Goal: Transaction & Acquisition: Purchase product/service

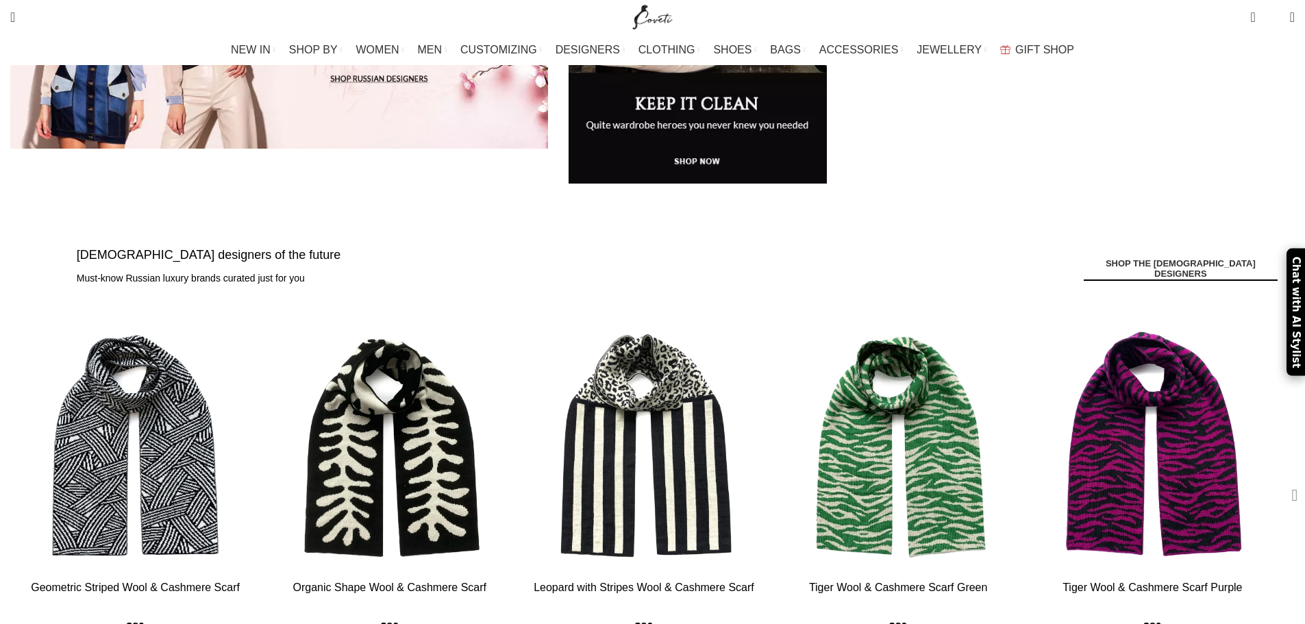
click at [1278, 478] on div "Next slide" at bounding box center [1295, 495] width 34 height 34
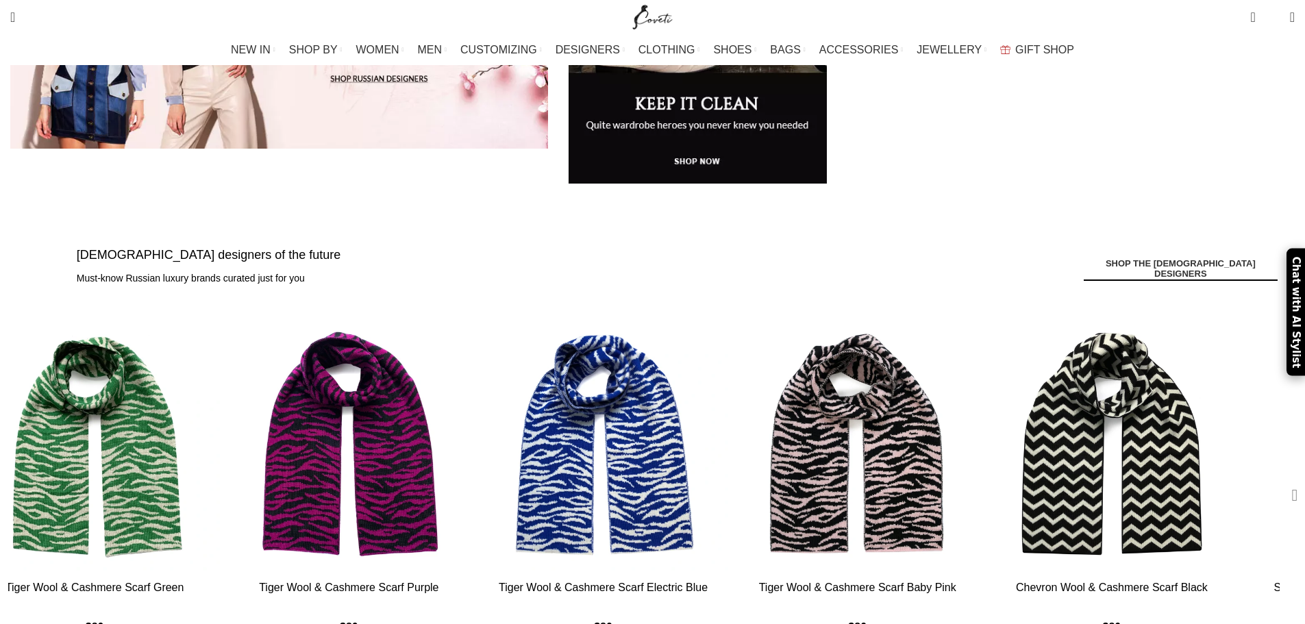
click at [1278, 478] on div "Next slide" at bounding box center [1295, 495] width 34 height 34
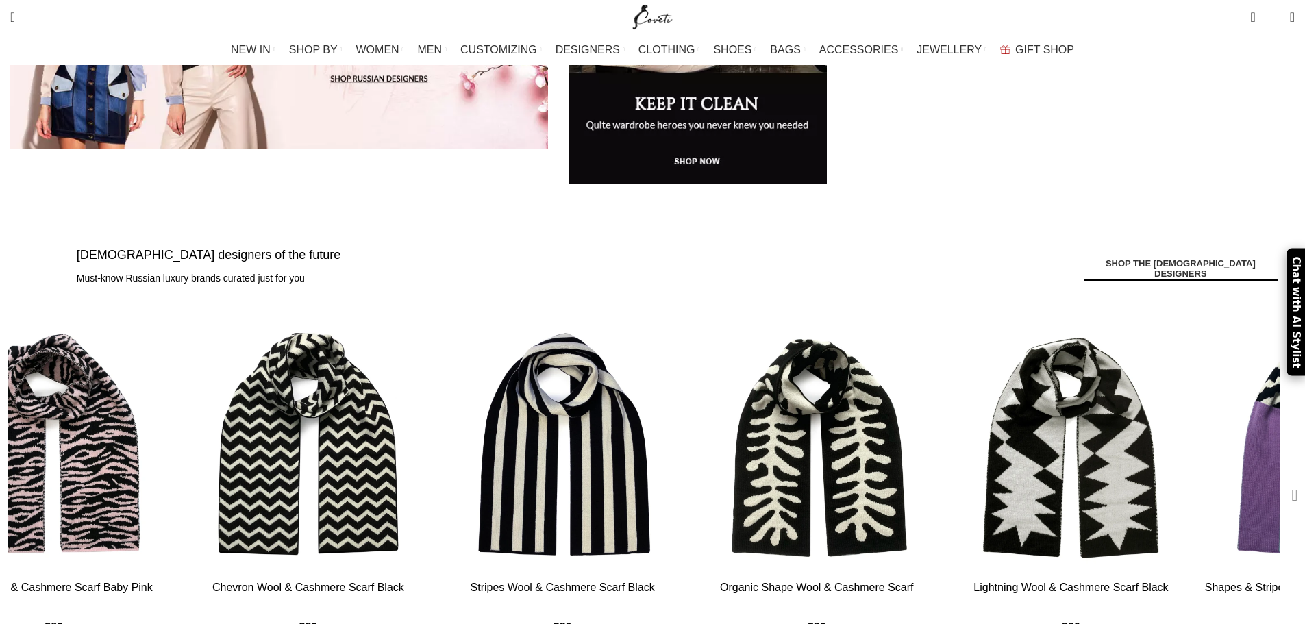
click at [1278, 478] on div "Next slide" at bounding box center [1295, 495] width 34 height 34
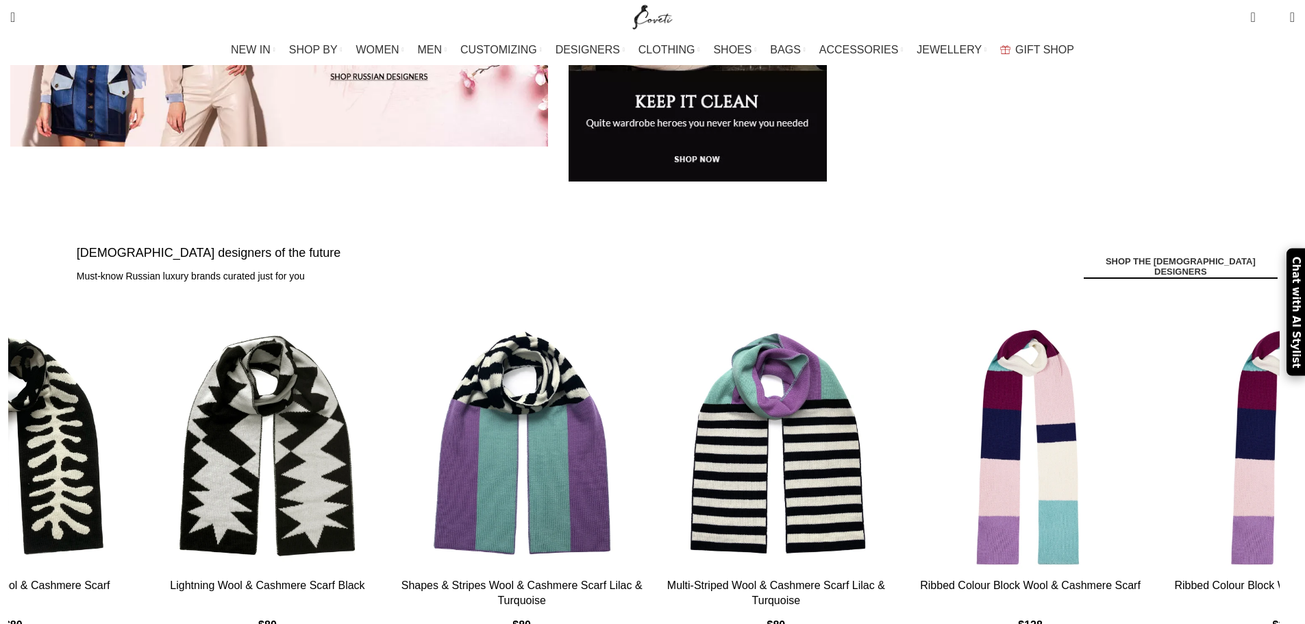
scroll to position [274, 0]
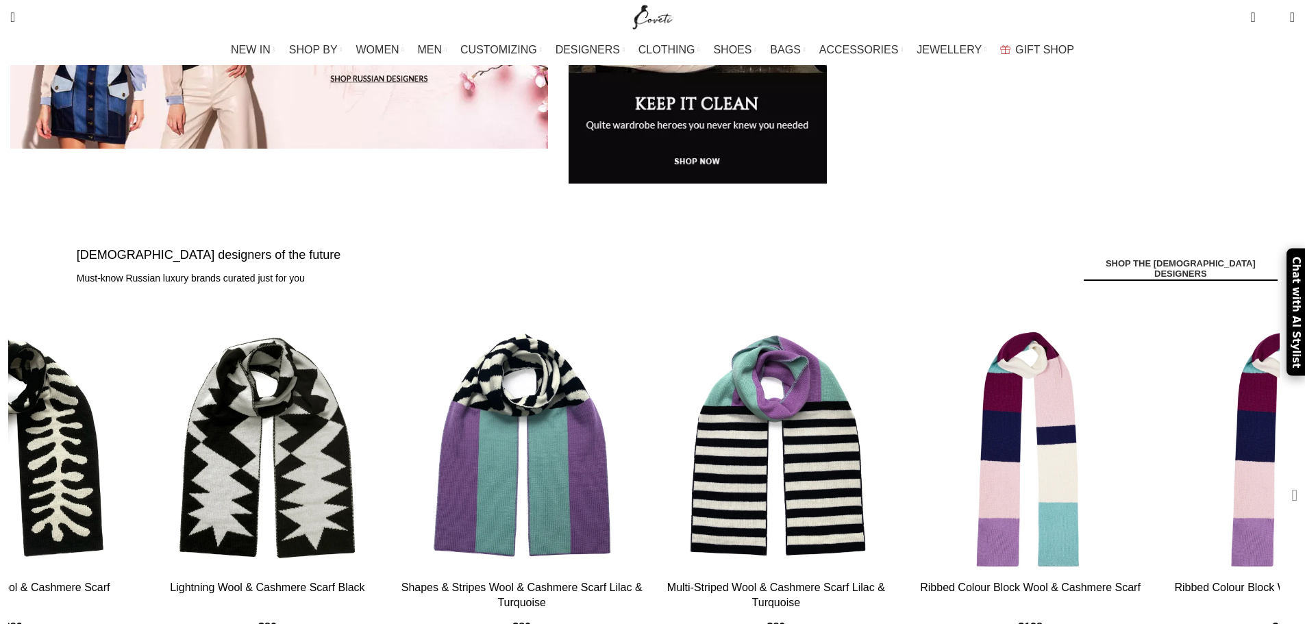
click at [1278, 478] on div "Next slide" at bounding box center [1295, 495] width 34 height 34
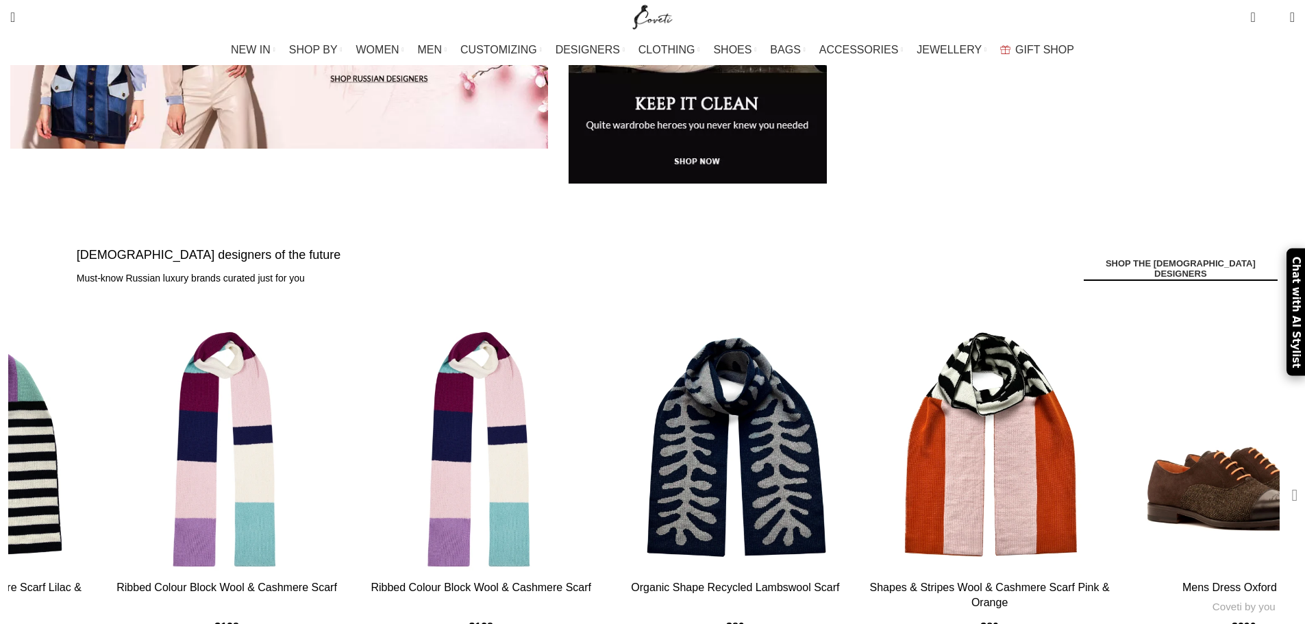
click at [1278, 478] on div "Next slide" at bounding box center [1295, 495] width 34 height 34
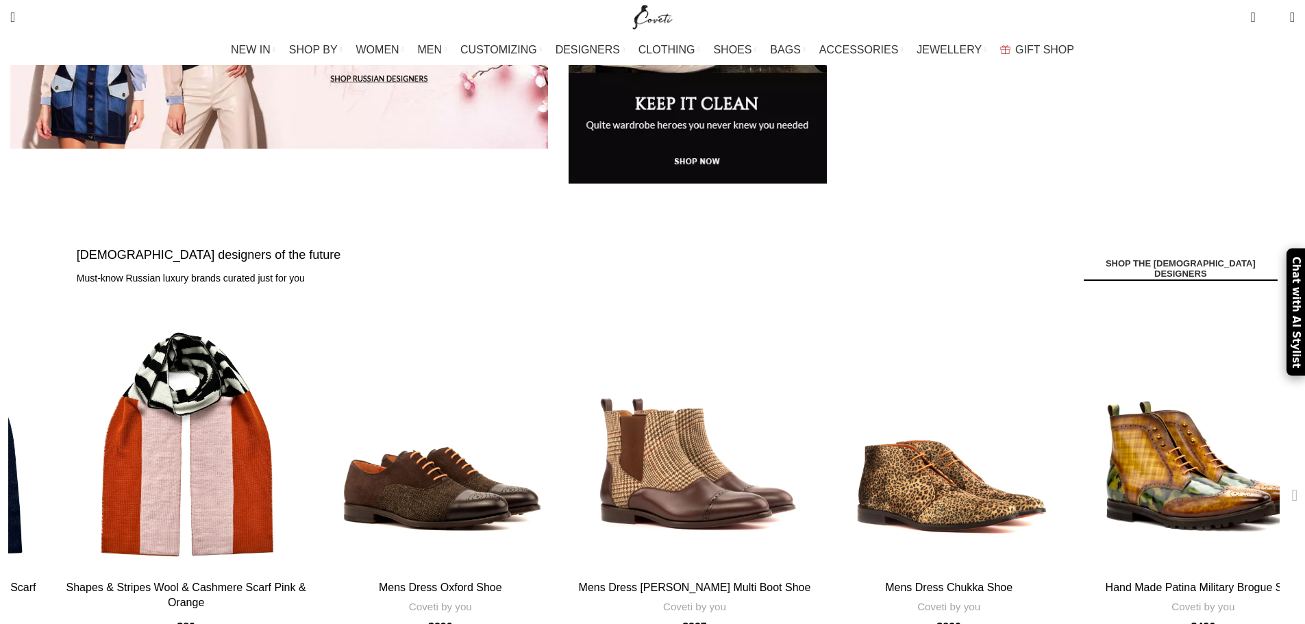
click at [1278, 478] on div "Next slide" at bounding box center [1295, 495] width 34 height 34
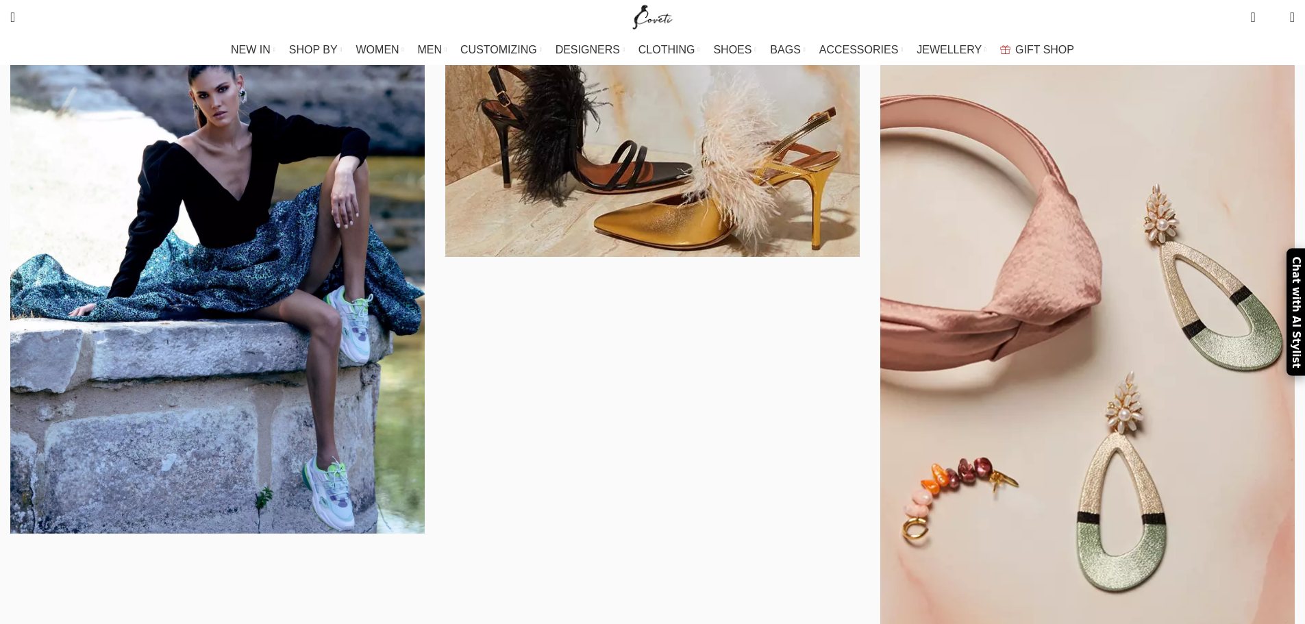
scroll to position [1028, 0]
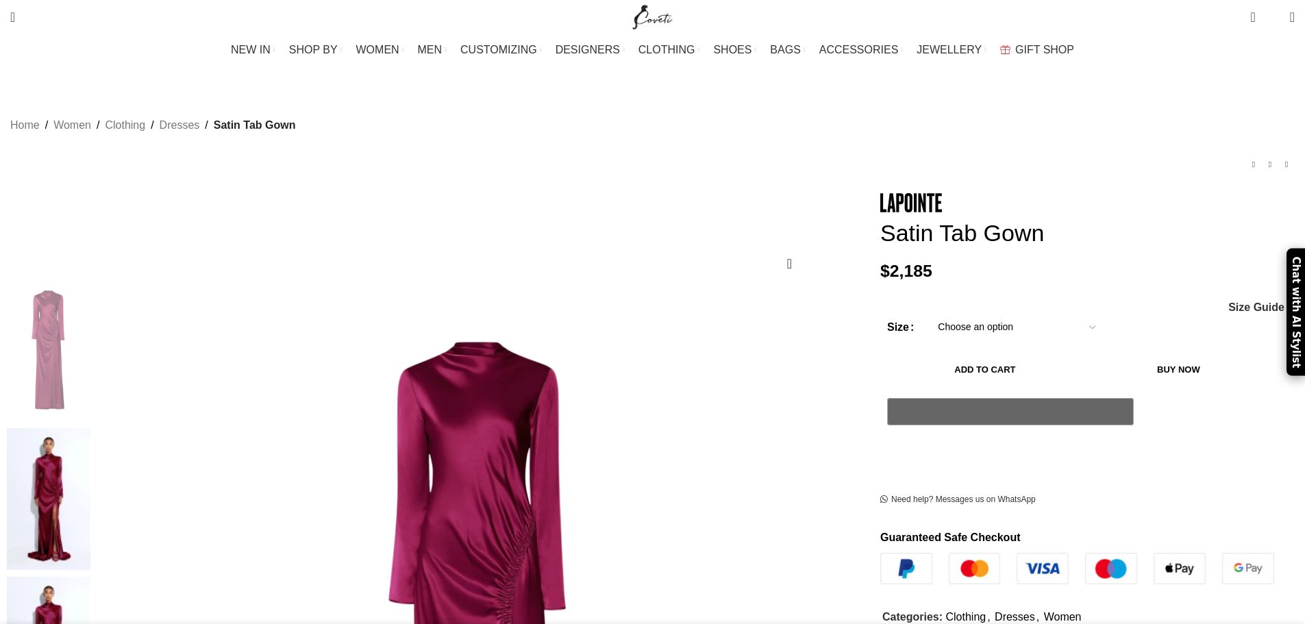
scroll to position [0, 145]
click at [90, 428] on img at bounding box center [49, 499] width 84 height 143
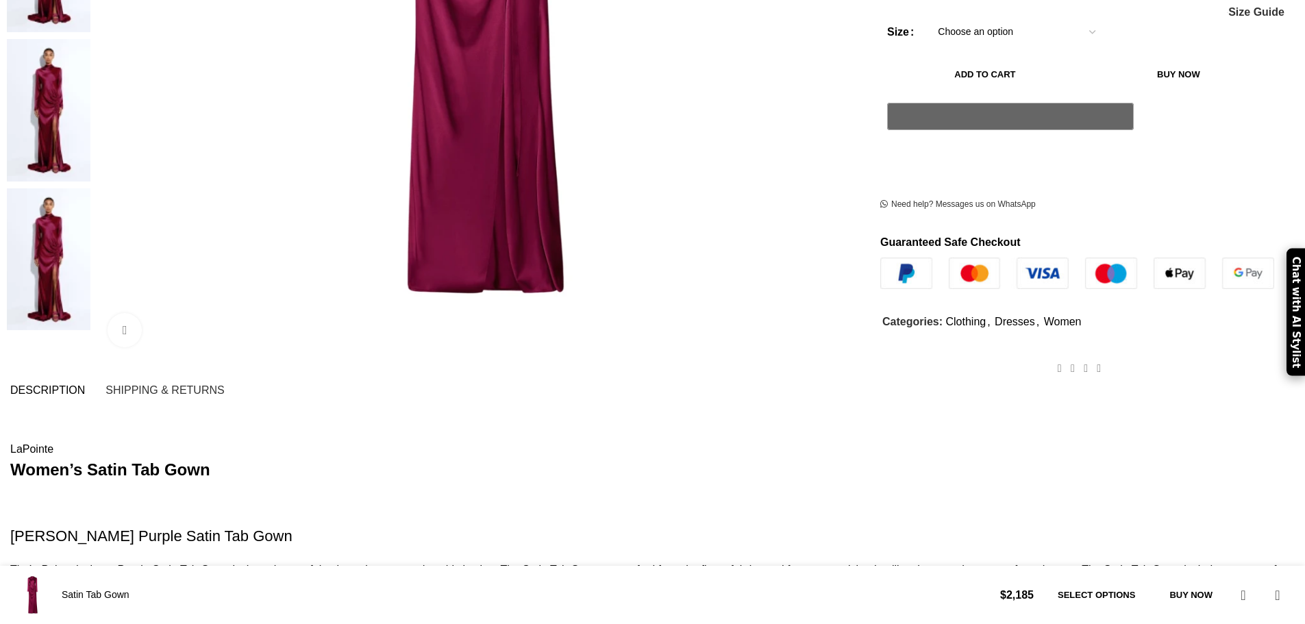
scroll to position [685, 0]
